Goal: Task Accomplishment & Management: Use online tool/utility

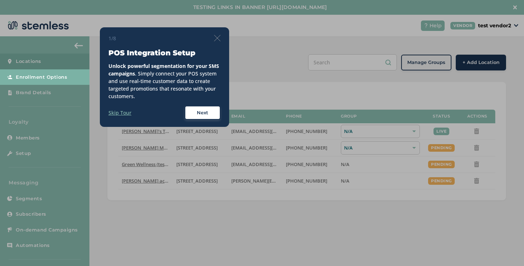
click at [218, 39] on img at bounding box center [217, 38] width 6 height 6
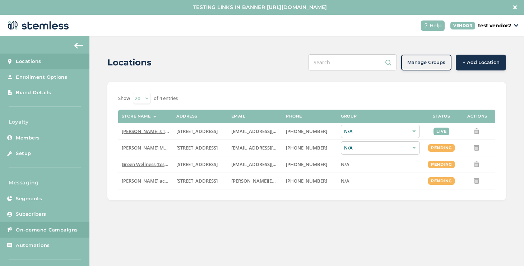
click at [66, 228] on span "On-demand Campaigns" at bounding box center [47, 229] width 62 height 7
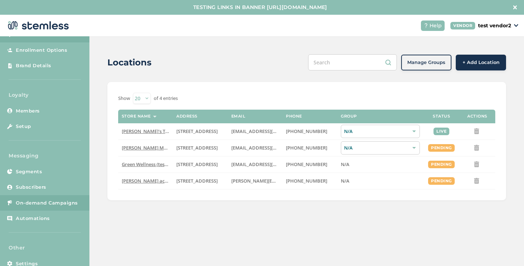
scroll to position [29, 0]
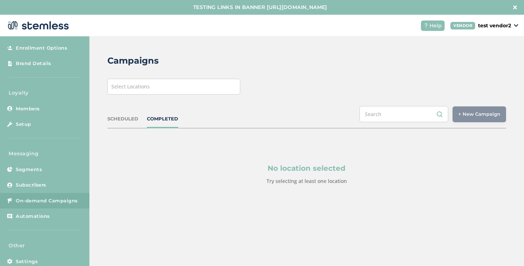
click at [140, 87] on span "Select Locations" at bounding box center [130, 86] width 38 height 7
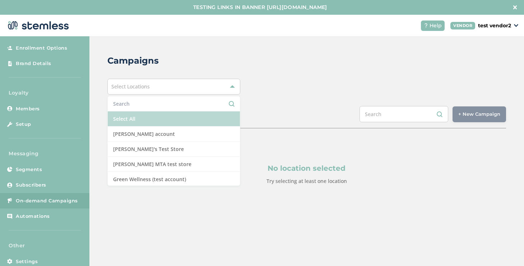
click at [130, 116] on li "Select All" at bounding box center [174, 118] width 132 height 15
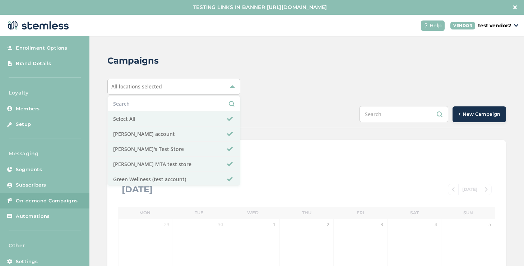
click at [278, 98] on div "Campaigns All locations selected Select All [PERSON_NAME] account [PERSON_NAME]…" at bounding box center [306, 268] width 434 height 464
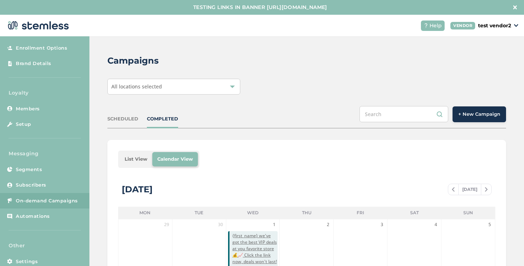
click at [466, 120] on button "+ New Campaign" at bounding box center [478, 114] width 53 height 16
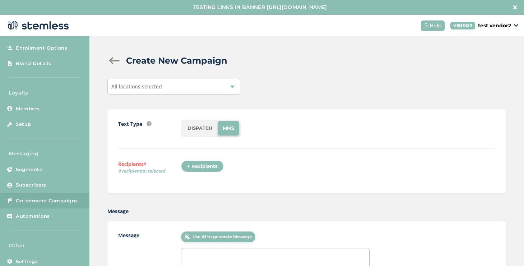
click at [199, 132] on li "DISPATCH" at bounding box center [199, 128] width 35 height 14
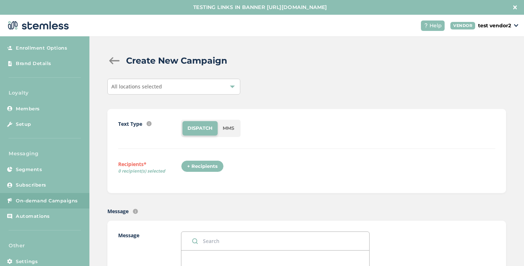
click at [209, 164] on div "+ Recipients" at bounding box center [202, 166] width 43 height 12
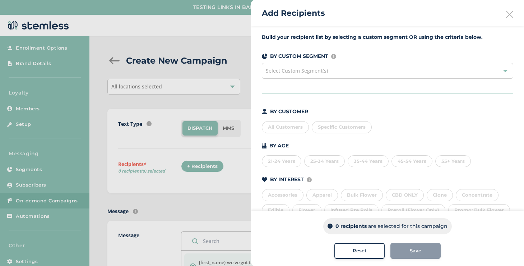
click at [347, 129] on span "Specific Customers" at bounding box center [342, 127] width 48 height 6
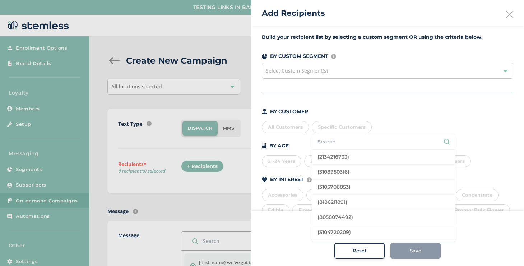
click at [348, 143] on input "text" at bounding box center [383, 142] width 132 height 8
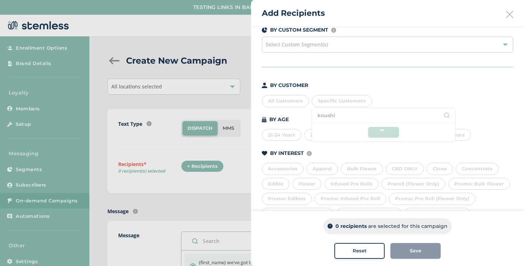
scroll to position [46, 0]
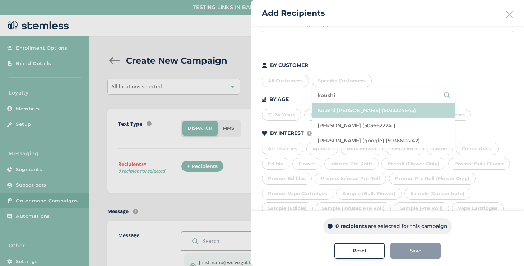
click at [351, 111] on li "Koushi [PERSON_NAME] (5033324545)" at bounding box center [383, 110] width 143 height 15
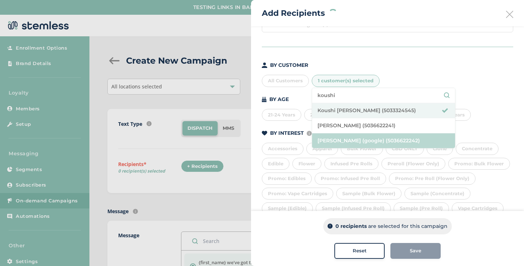
click at [347, 136] on li "[PERSON_NAME] (google) (5036622242)" at bounding box center [383, 140] width 143 height 15
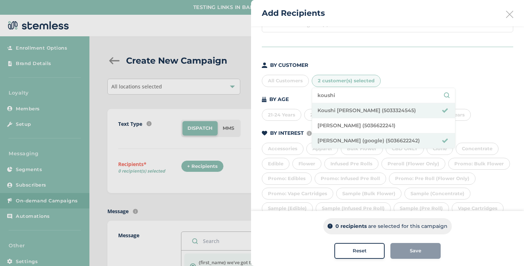
click at [343, 94] on input "koushi" at bounding box center [383, 96] width 132 height 8
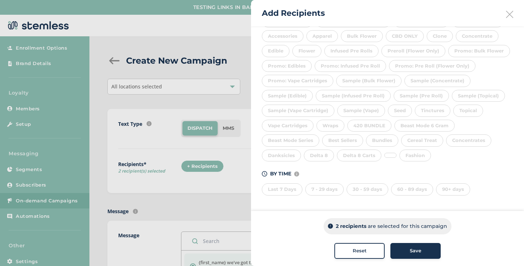
scroll to position [9, 0]
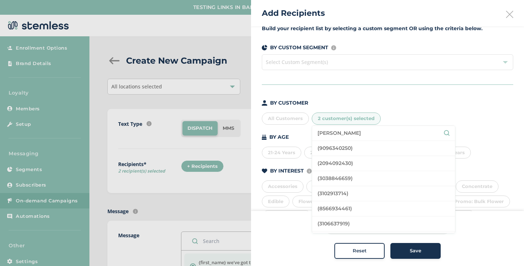
type input "[PERSON_NAME]"
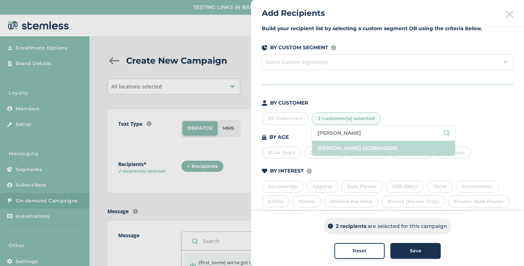
click at [339, 148] on li "[PERSON_NAME] (5038049208)" at bounding box center [383, 148] width 143 height 15
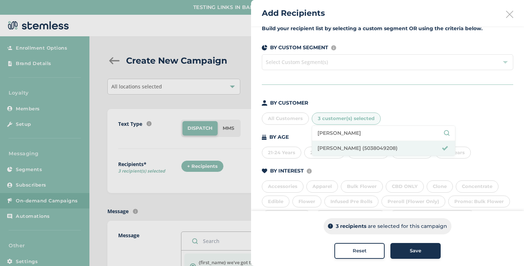
click at [404, 247] on button "Save" at bounding box center [415, 251] width 50 height 16
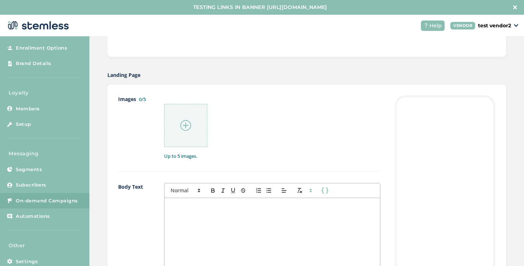
scroll to position [496, 0]
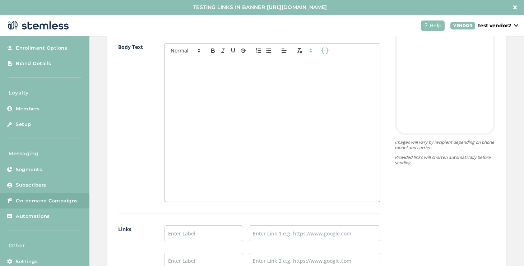
click at [196, 130] on div at bounding box center [271, 129] width 215 height 143
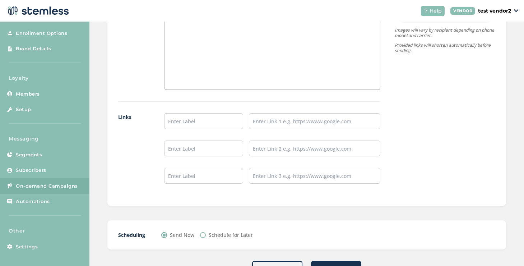
scroll to position [622, 0]
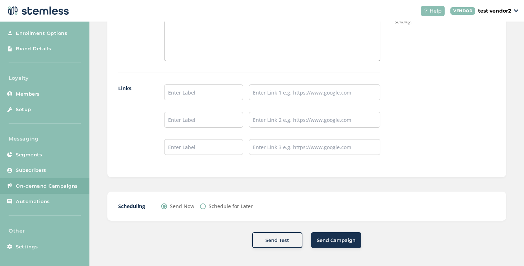
click at [328, 244] on button "Send Campaign" at bounding box center [336, 240] width 50 height 16
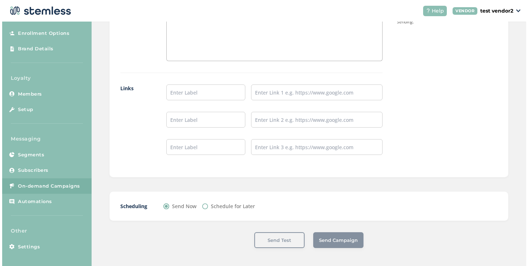
scroll to position [0, 0]
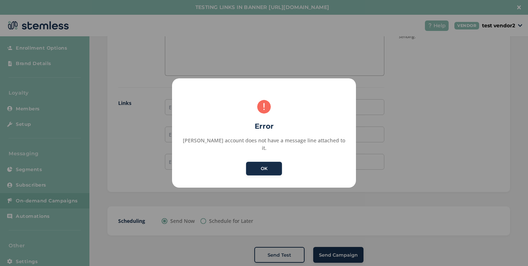
click at [259, 167] on button "OK" at bounding box center [264, 169] width 36 height 14
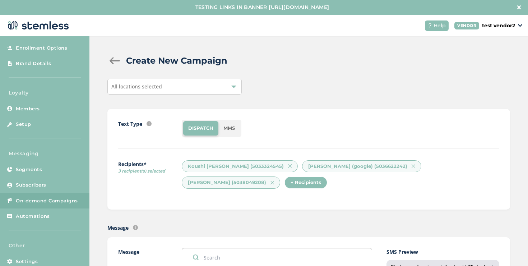
click at [180, 84] on div "All locations selected" at bounding box center [174, 87] width 134 height 16
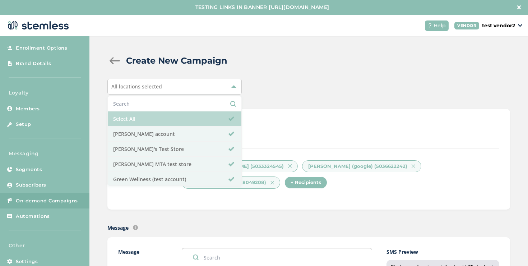
click at [141, 122] on li "Select All" at bounding box center [175, 118] width 134 height 15
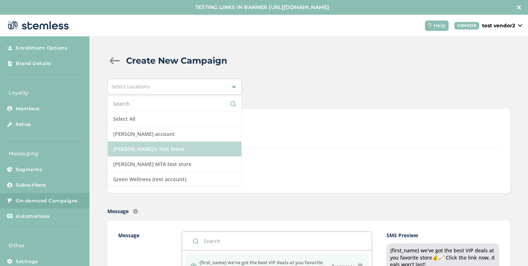
click at [143, 151] on li "[PERSON_NAME]'s Test Store" at bounding box center [175, 148] width 134 height 15
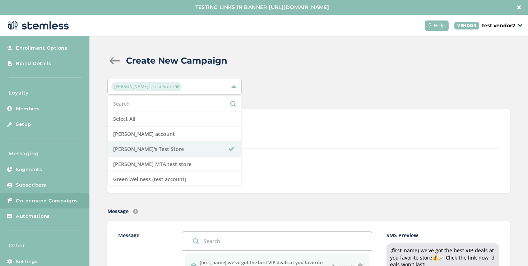
click at [304, 165] on div "+ Recipients" at bounding box center [340, 168] width 317 height 17
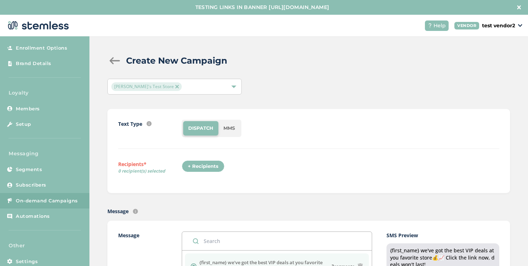
click at [205, 167] on div "+ Recipients" at bounding box center [203, 166] width 43 height 12
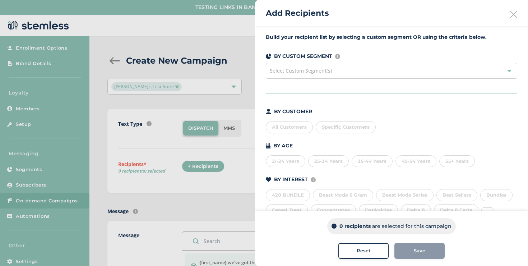
click at [333, 126] on span "Specific Customers" at bounding box center [346, 127] width 48 height 6
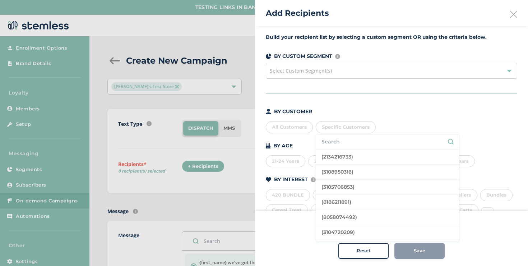
click at [328, 141] on input "text" at bounding box center [387, 142] width 132 height 8
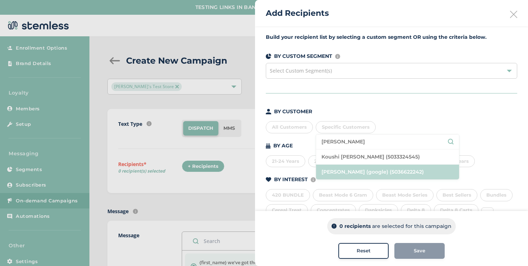
click at [358, 164] on li "[PERSON_NAME] (google) (5036622242)" at bounding box center [387, 171] width 143 height 15
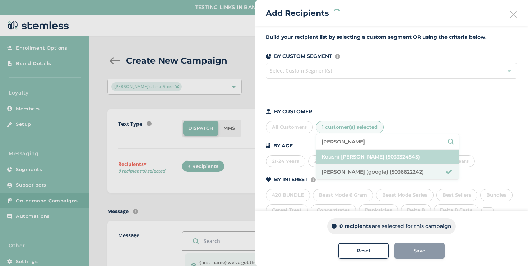
click at [348, 151] on li "Koushi [PERSON_NAME] (5033324545)" at bounding box center [387, 156] width 143 height 15
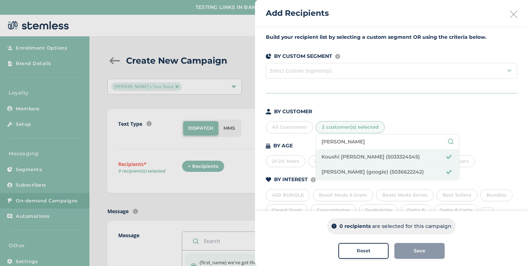
click at [341, 142] on input "[PERSON_NAME]" at bounding box center [387, 142] width 132 height 8
type input "[PERSON_NAME]"
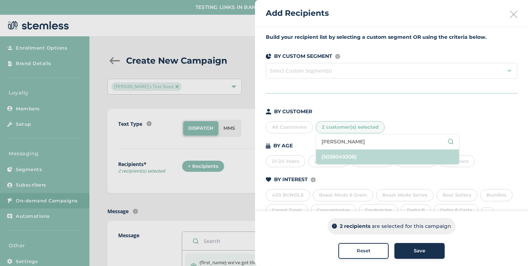
click at [342, 160] on li "(5038049208)" at bounding box center [387, 156] width 143 height 15
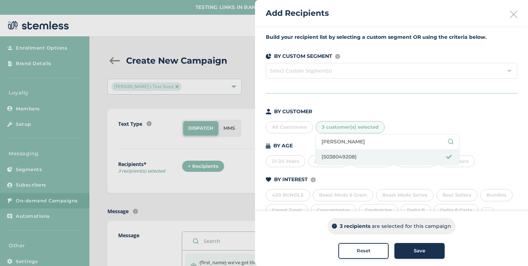
click at [413, 249] on span "Save" at bounding box center [418, 250] width 11 height 7
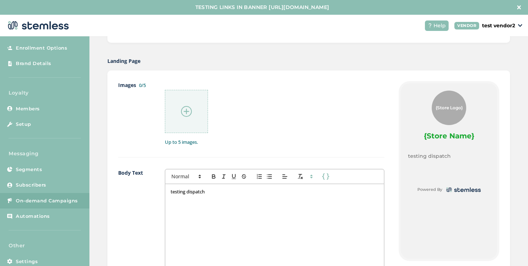
scroll to position [622, 0]
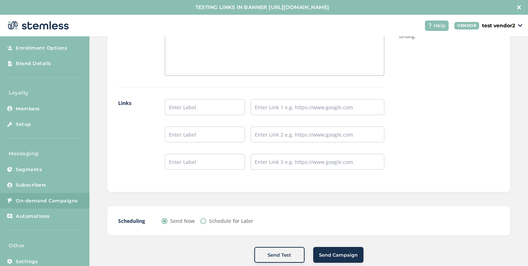
click at [320, 256] on span "Send Campaign" at bounding box center [338, 254] width 39 height 7
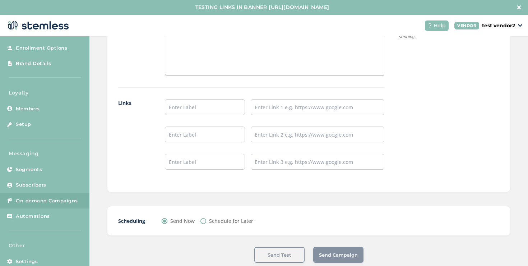
scroll to position [605, 0]
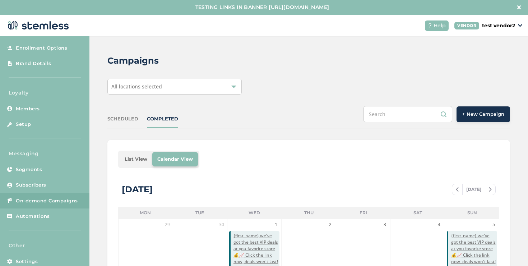
click at [165, 120] on div "COMPLETED" at bounding box center [162, 118] width 31 height 7
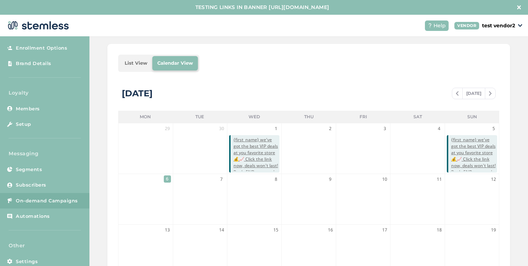
scroll to position [70, 0]
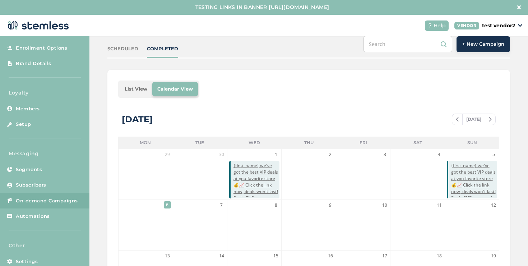
click at [131, 94] on li "List View" at bounding box center [136, 89] width 33 height 14
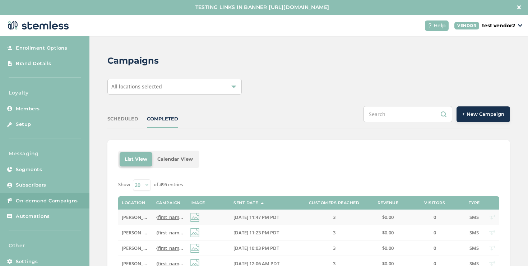
click at [133, 218] on span "[PERSON_NAME]'s Test Store" at bounding box center [153, 217] width 63 height 6
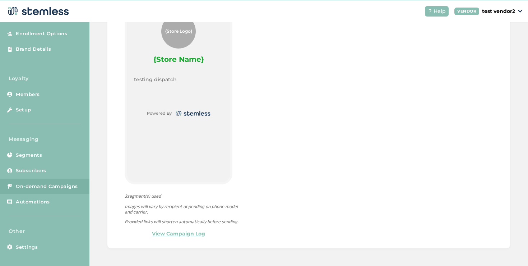
scroll to position [15, 0]
click at [183, 236] on link "View Campaign Log" at bounding box center [178, 233] width 53 height 8
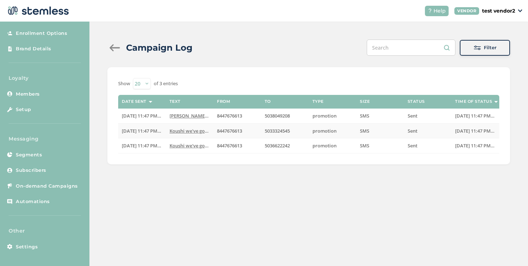
click at [199, 130] on span "Koushi we've got the best VIP deals at you favorit..." at bounding box center [225, 130] width 113 height 6
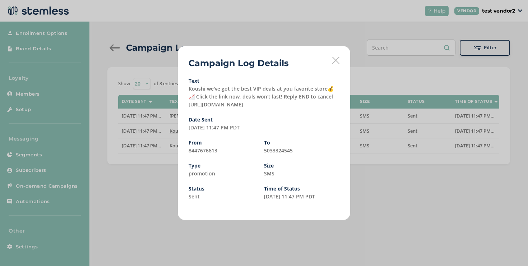
drag, startPoint x: 266, startPoint y: 104, endPoint x: 187, endPoint y: 106, distance: 79.7
click at [187, 106] on div "Campaign Log Details Text Koushi we've got the best VIP deals at you favorite s…" at bounding box center [264, 133] width 172 height 174
copy label "tps://[DOMAIN_NAME][URL]"
